Goal: Task Accomplishment & Management: Use online tool/utility

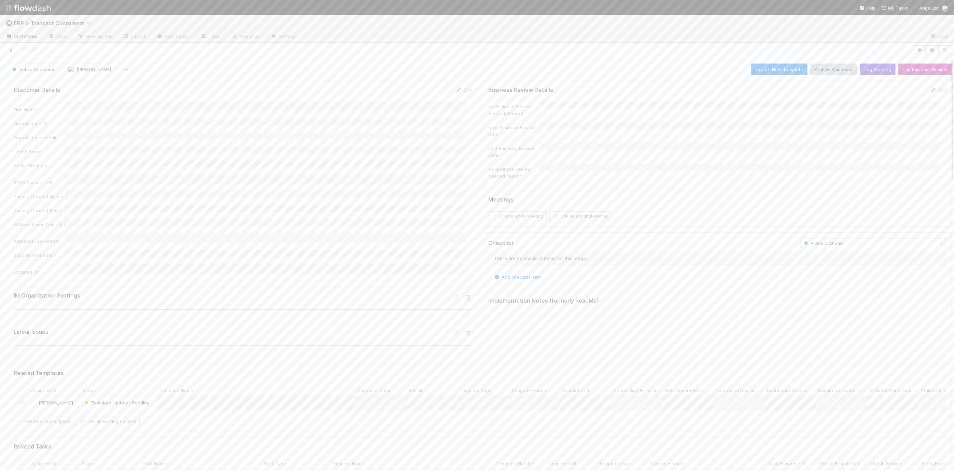
click at [13, 51] on icon at bounding box center [11, 50] width 7 height 4
click at [930, 40] on icon "button" at bounding box center [929, 40] width 7 height 4
click at [24, 130] on div "Active 8" at bounding box center [47, 129] width 85 height 9
